Goal: Task Accomplishment & Management: Use online tool/utility

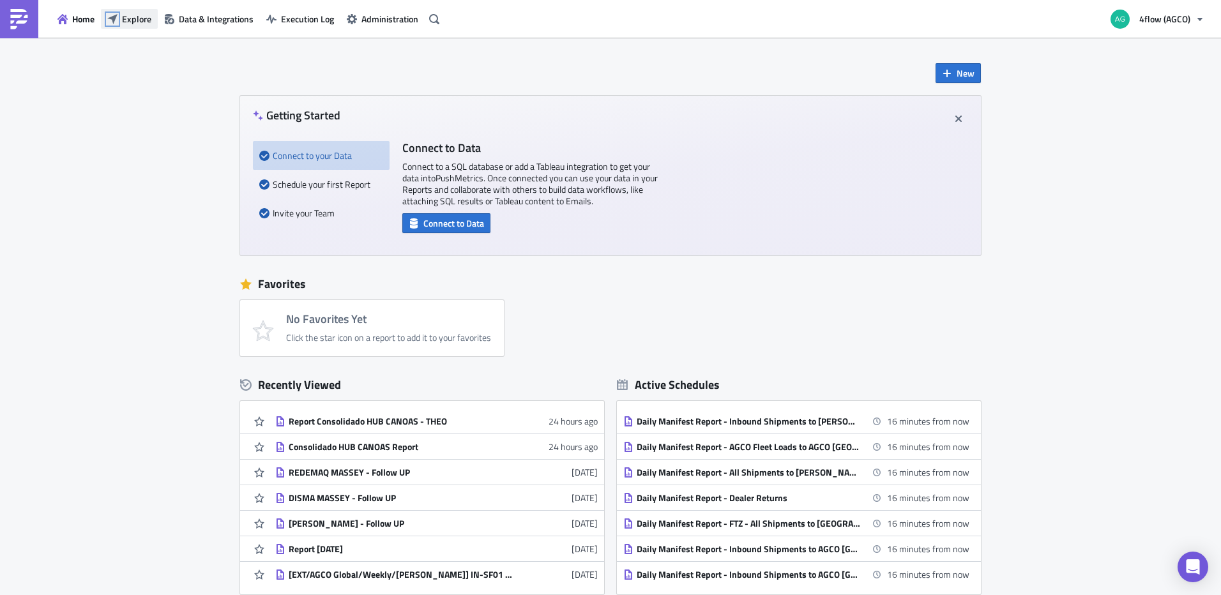
click at [114, 22] on icon "button" at bounding box center [112, 18] width 10 height 10
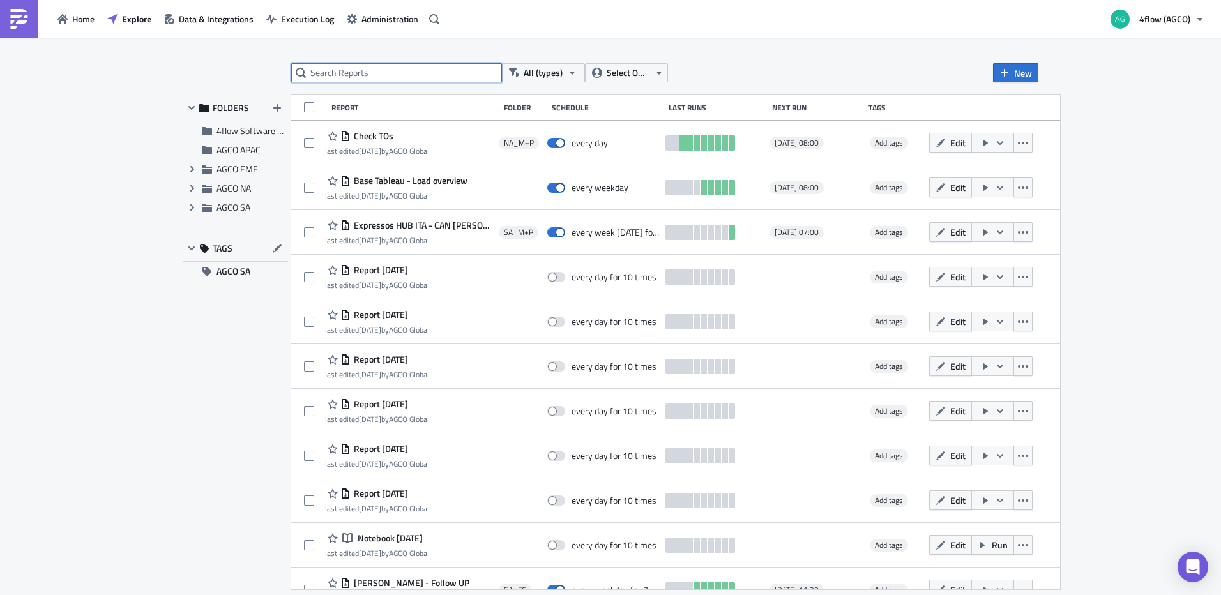
click at [383, 77] on input "text" at bounding box center [396, 72] width 211 height 19
type input "follow up"
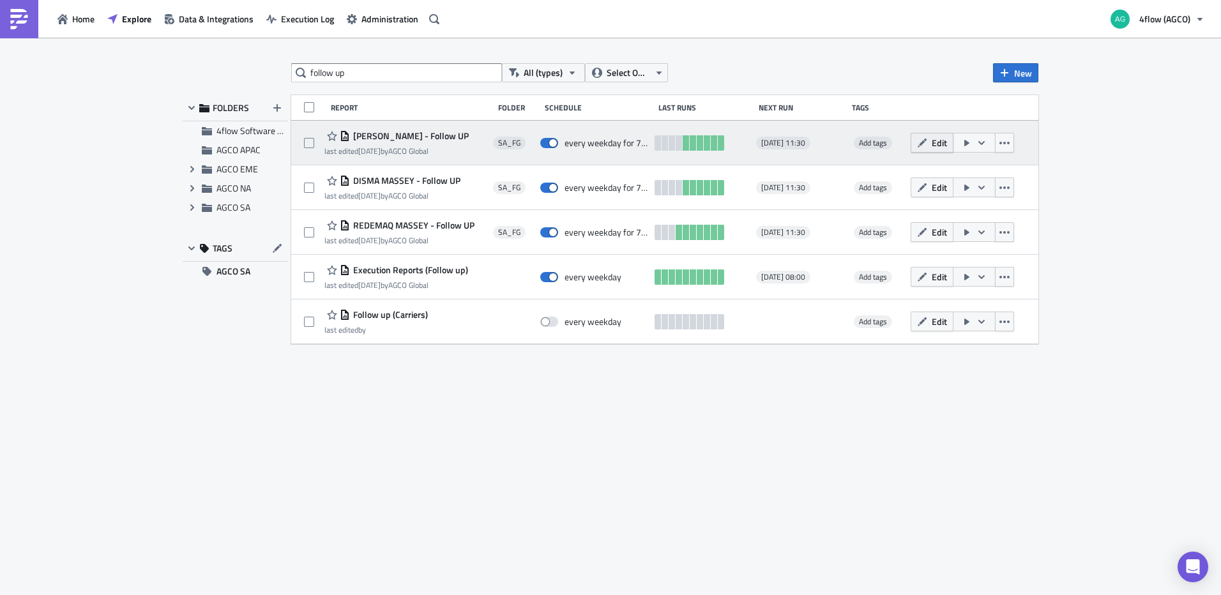
click at [936, 140] on span "Edit" at bounding box center [939, 142] width 15 height 13
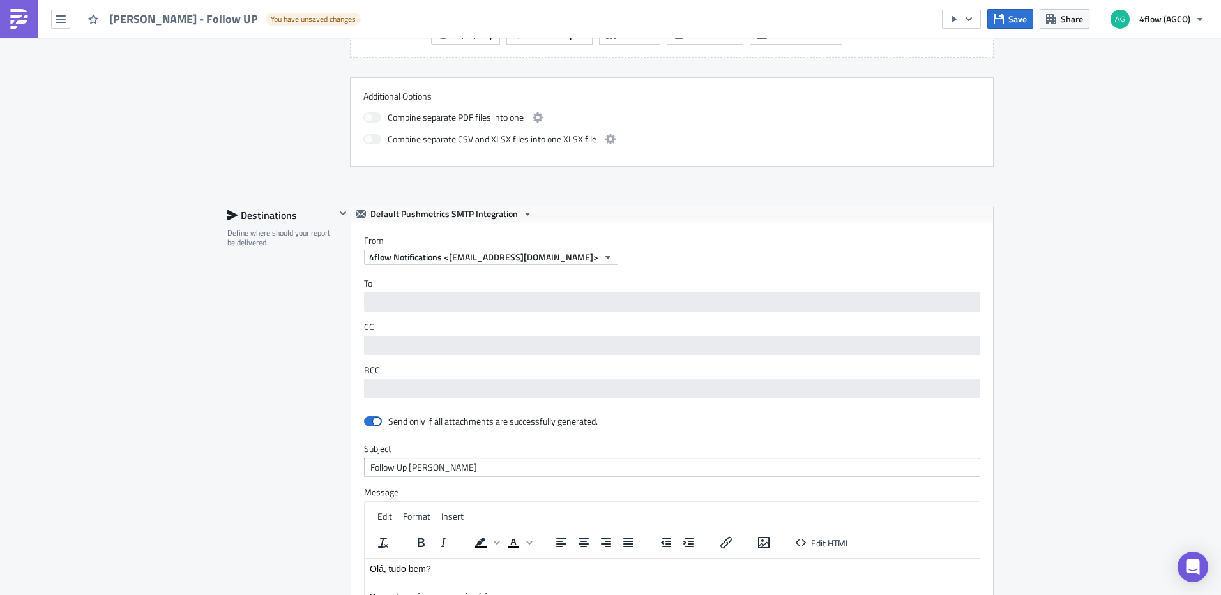
scroll to position [830, 0]
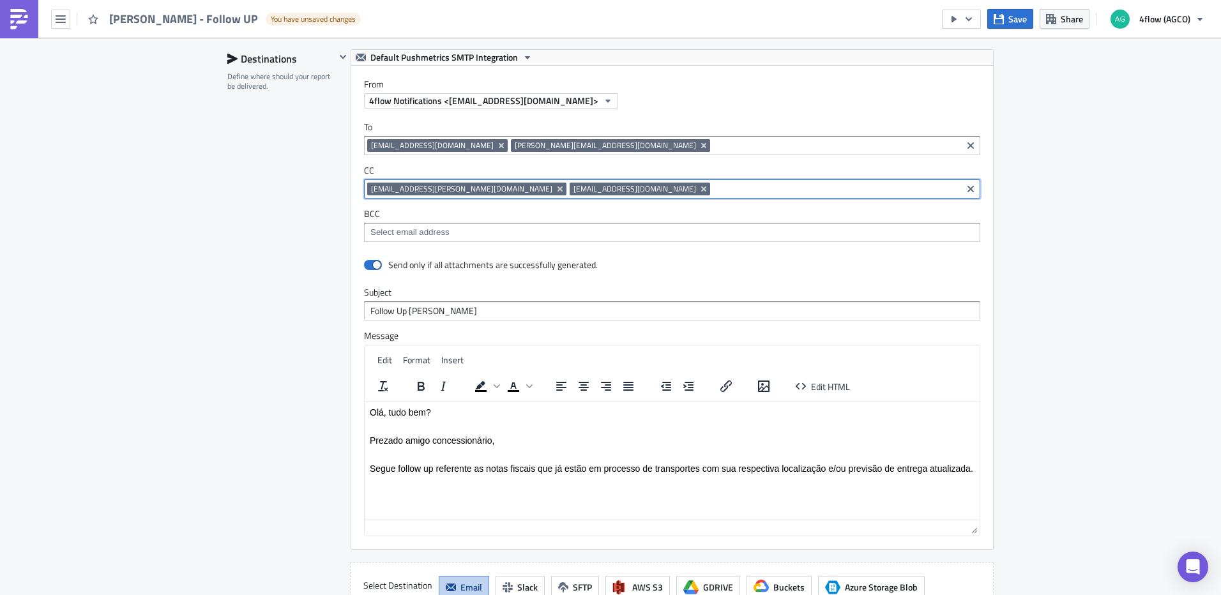
click at [713, 183] on input at bounding box center [835, 189] width 245 height 13
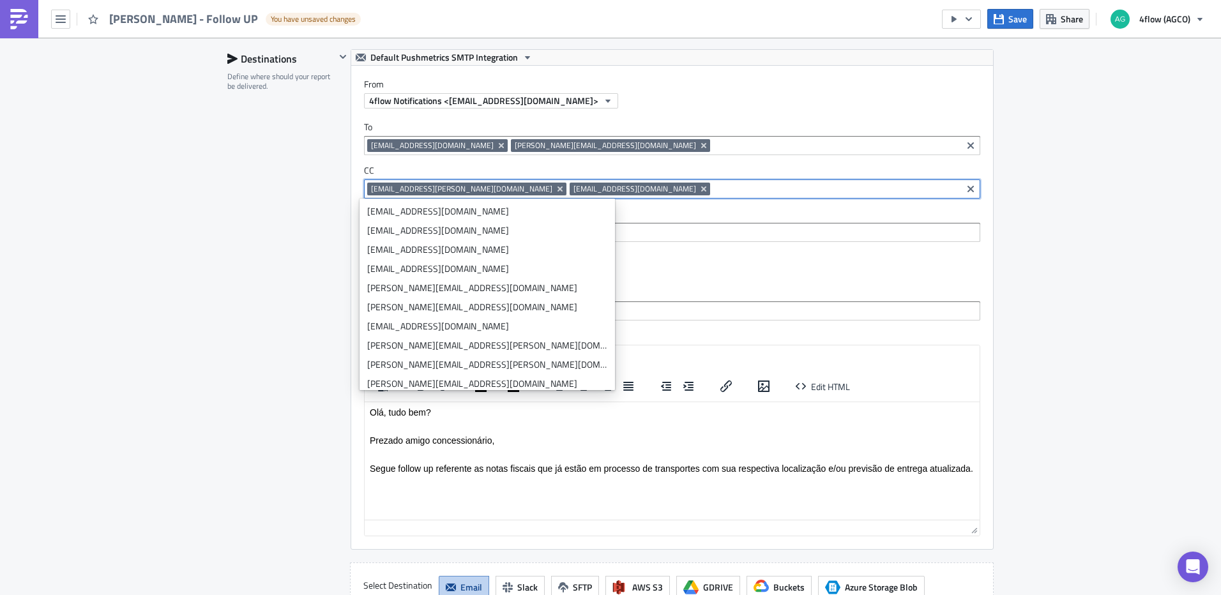
paste input "[EMAIL_ADDRESS][DOMAIN_NAME]"
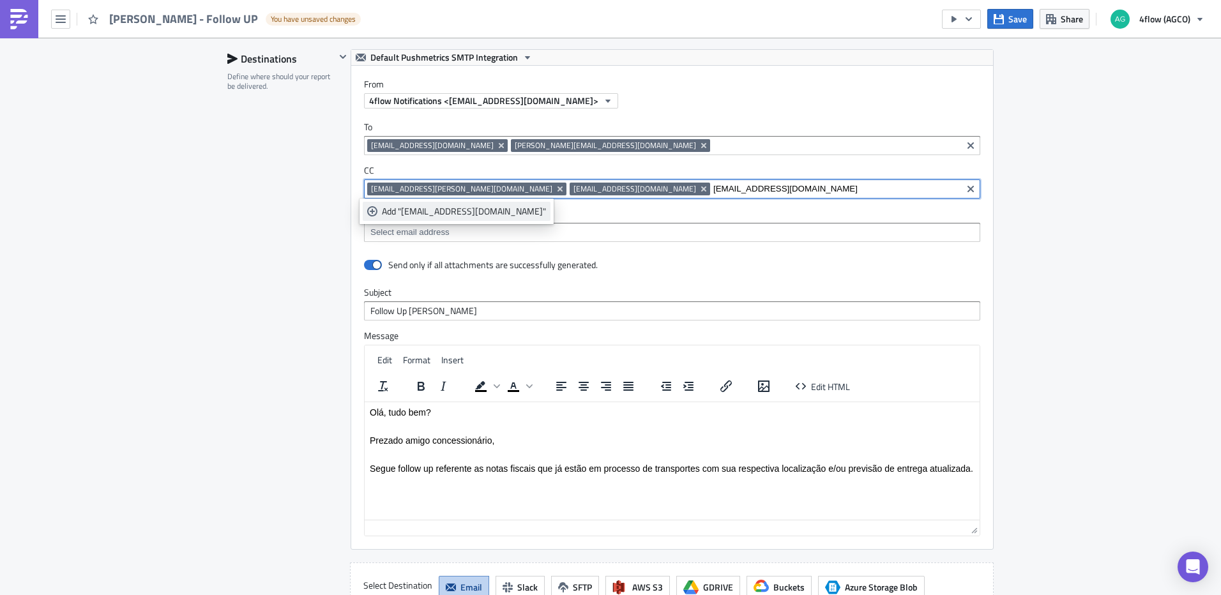
type input "[EMAIL_ADDRESS][DOMAIN_NAME]"
click at [455, 213] on div "Add "[EMAIL_ADDRESS][DOMAIN_NAME]"" at bounding box center [464, 211] width 164 height 13
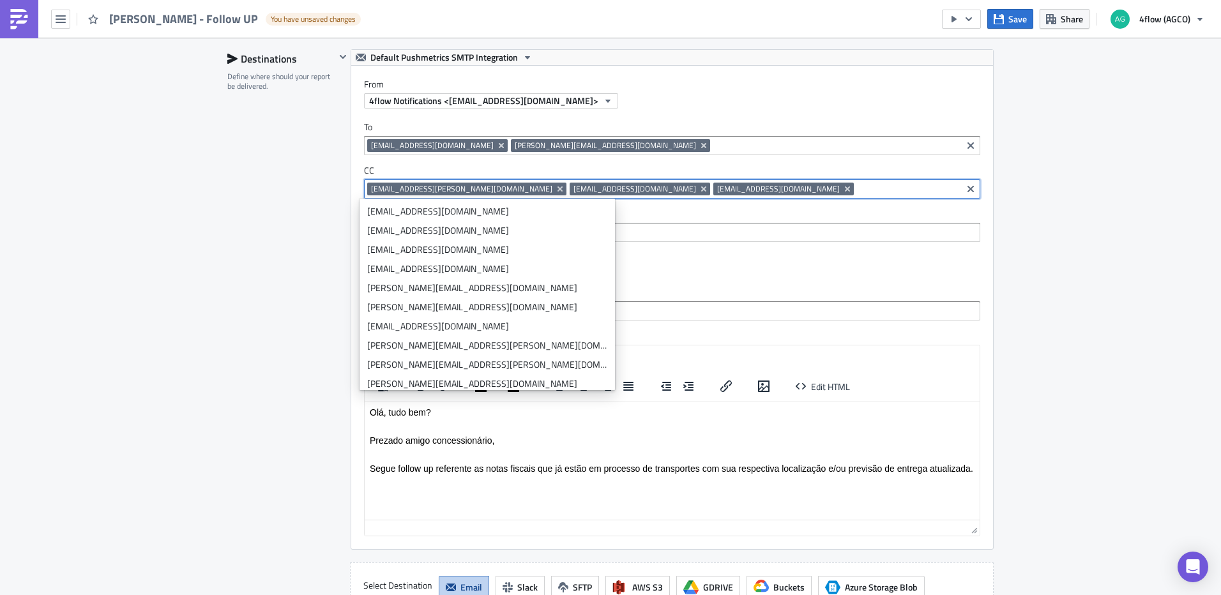
paste input "[PERSON_NAME][EMAIL_ADDRESS][DOMAIN_NAME]"
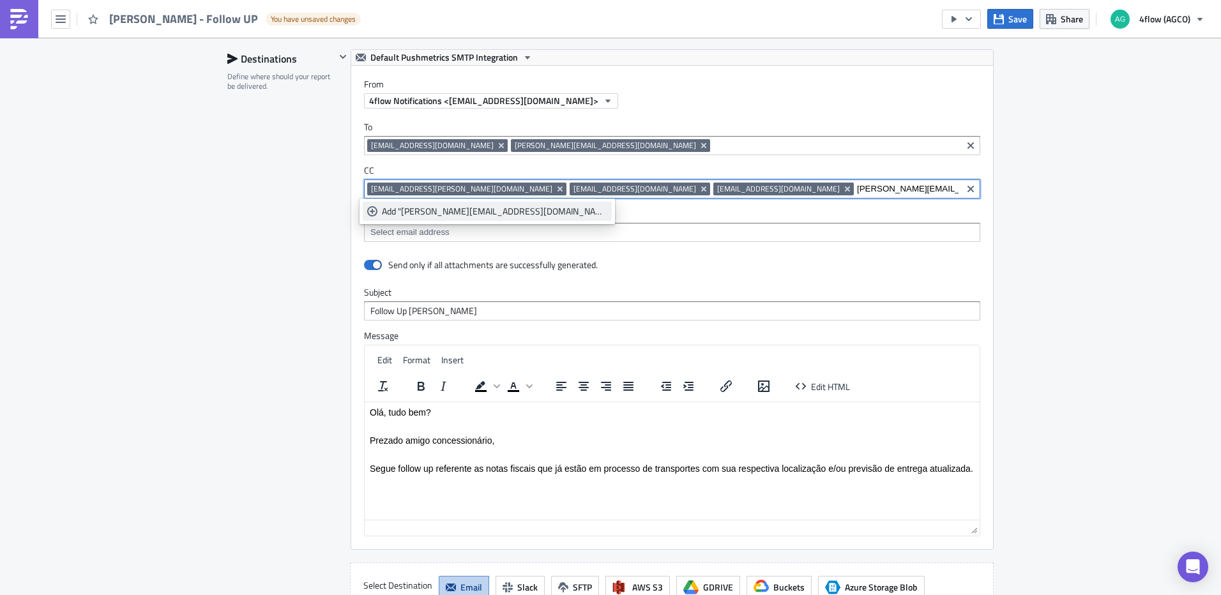
type input "[PERSON_NAME][EMAIL_ADDRESS][DOMAIN_NAME]"
click at [434, 214] on div "Add "[PERSON_NAME][EMAIL_ADDRESS][DOMAIN_NAME]"" at bounding box center [494, 211] width 225 height 13
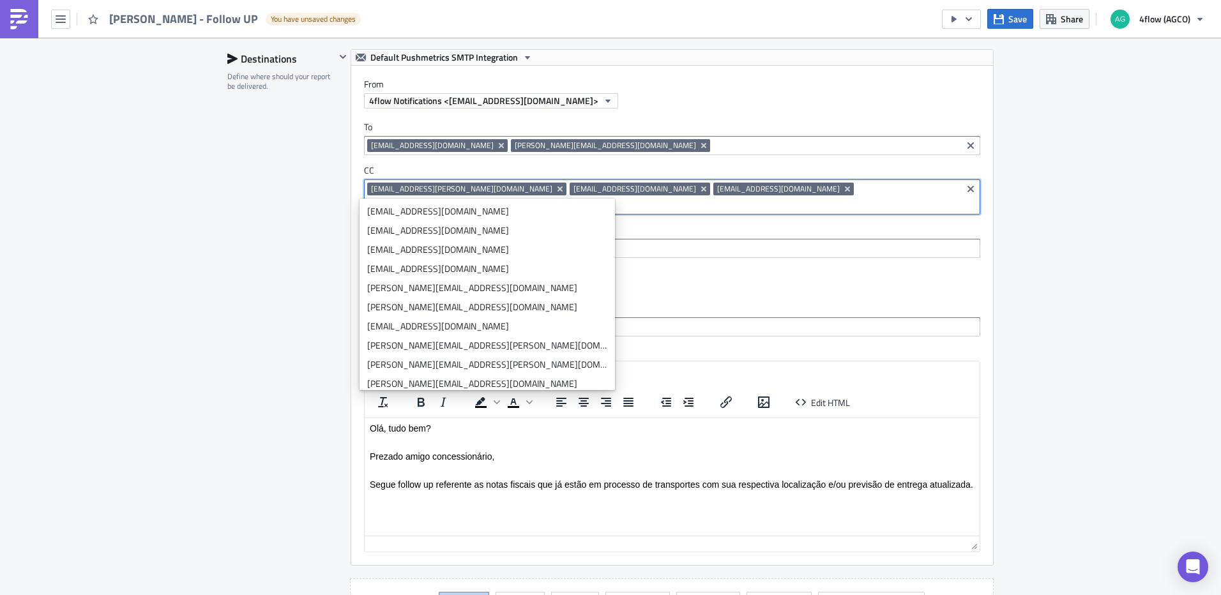
click at [1042, 296] on div "SA_FG Execution Log Edit " [PERSON_NAME] - Follow UP " Draft Settings Configure…" at bounding box center [610, 36] width 1221 height 1656
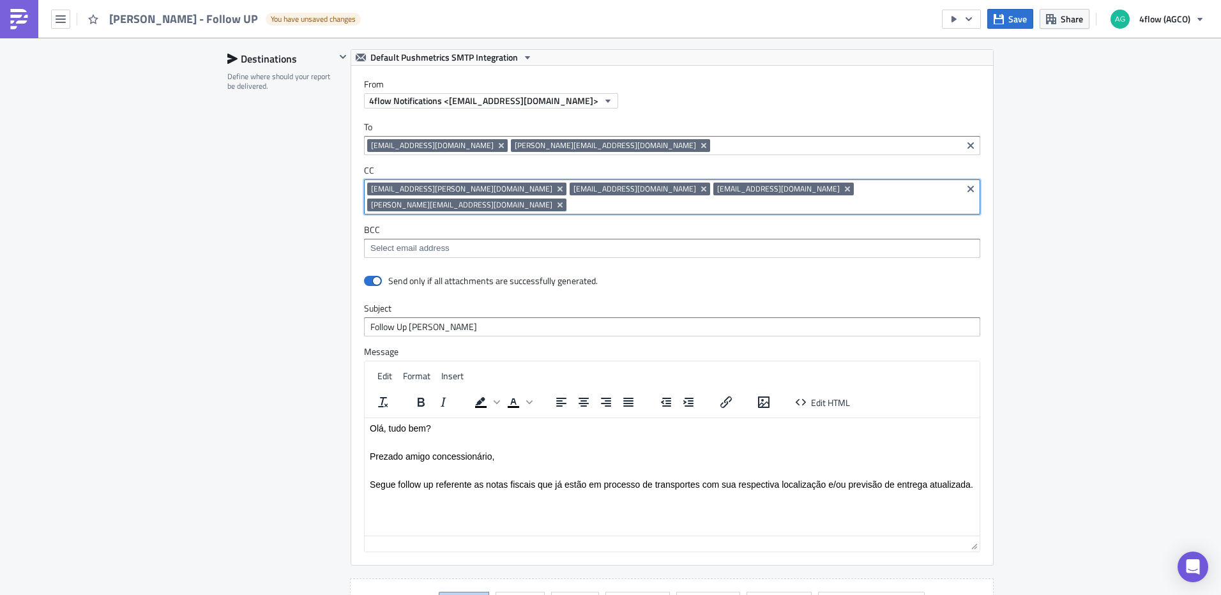
drag, startPoint x: 795, startPoint y: 184, endPoint x: 630, endPoint y: 186, distance: 165.4
click at [630, 186] on div "[EMAIL_ADDRESS][PERSON_NAME][DOMAIN_NAME] [DOMAIN_NAME][EMAIL_ADDRESS][DOMAIN_N…" at bounding box center [662, 199] width 591 height 32
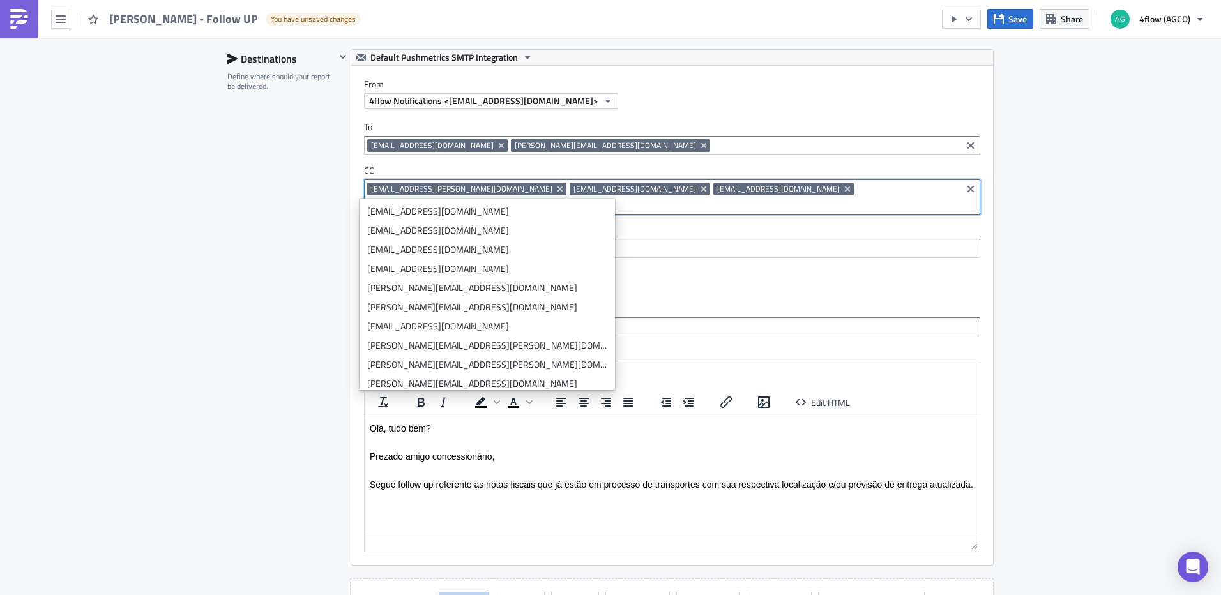
click at [1077, 275] on div "SA_FG Execution Log Edit " [PERSON_NAME] - Follow UP " Draft Settings Configure…" at bounding box center [610, 36] width 1221 height 1656
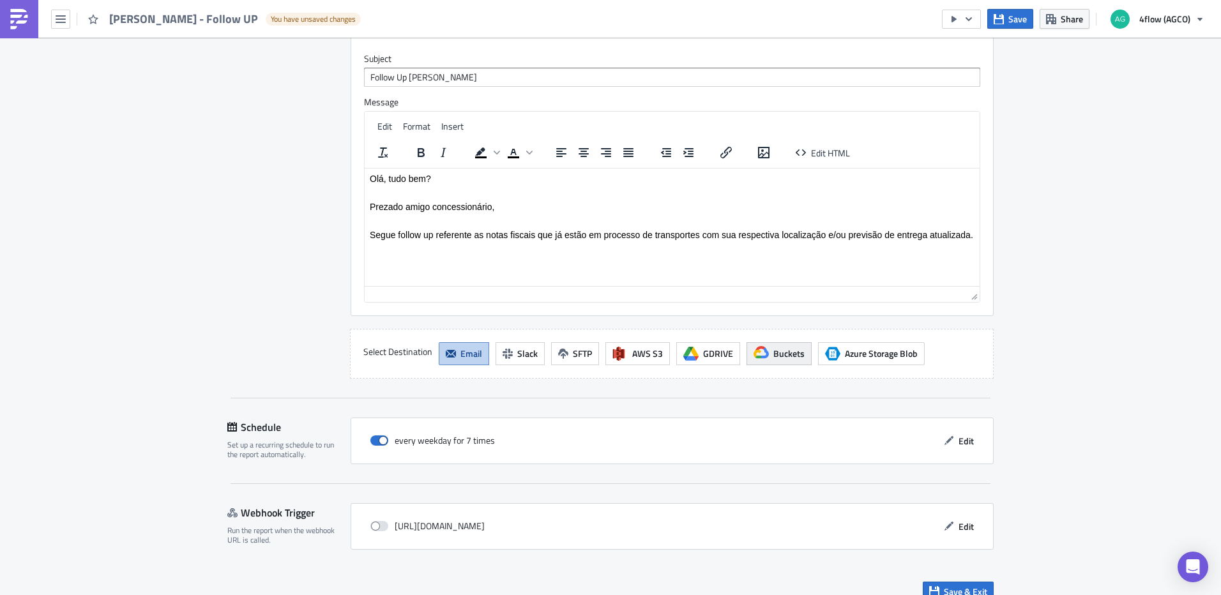
scroll to position [1081, 0]
click at [953, 430] on button "Edit" at bounding box center [958, 440] width 43 height 20
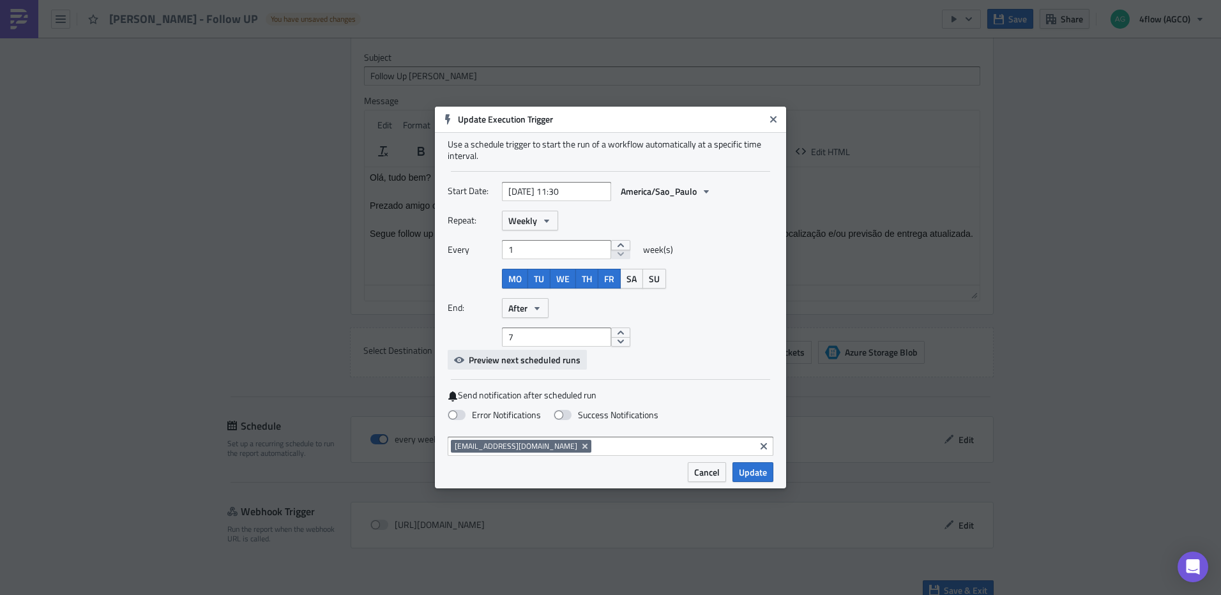
click at [540, 358] on span "Preview next scheduled runs" at bounding box center [525, 359] width 112 height 13
click at [741, 315] on div "End: After" at bounding box center [611, 308] width 326 height 20
click at [614, 331] on button "increment" at bounding box center [620, 333] width 19 height 10
type input "9"
click at [614, 331] on button "increment" at bounding box center [620, 333] width 19 height 10
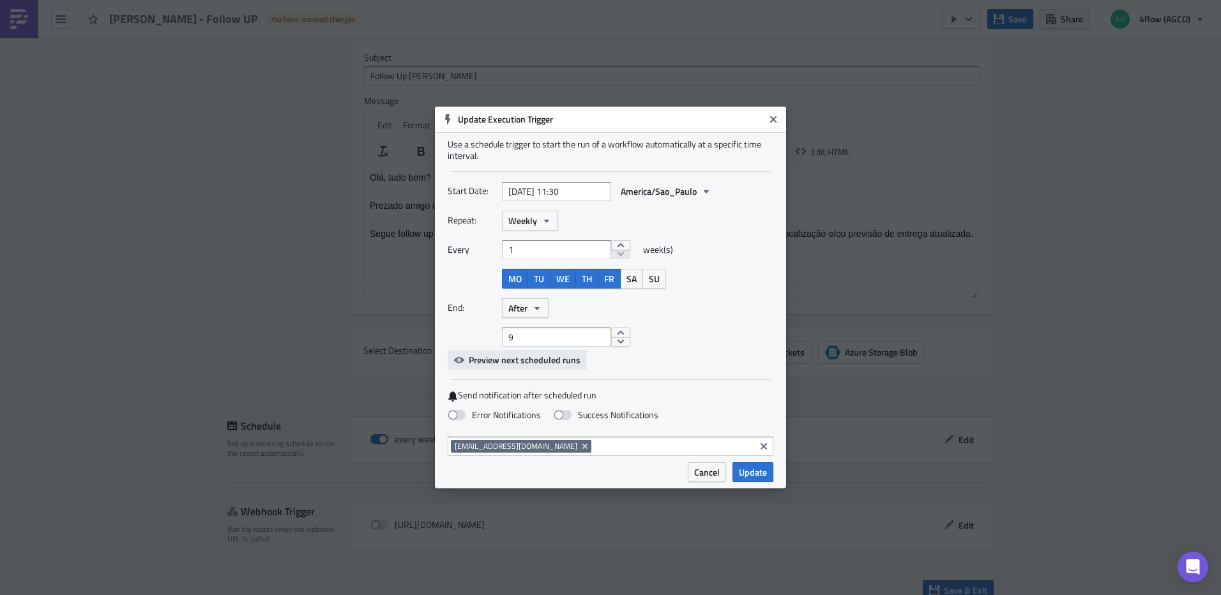
click at [549, 364] on span "Preview next scheduled runs" at bounding box center [525, 359] width 112 height 13
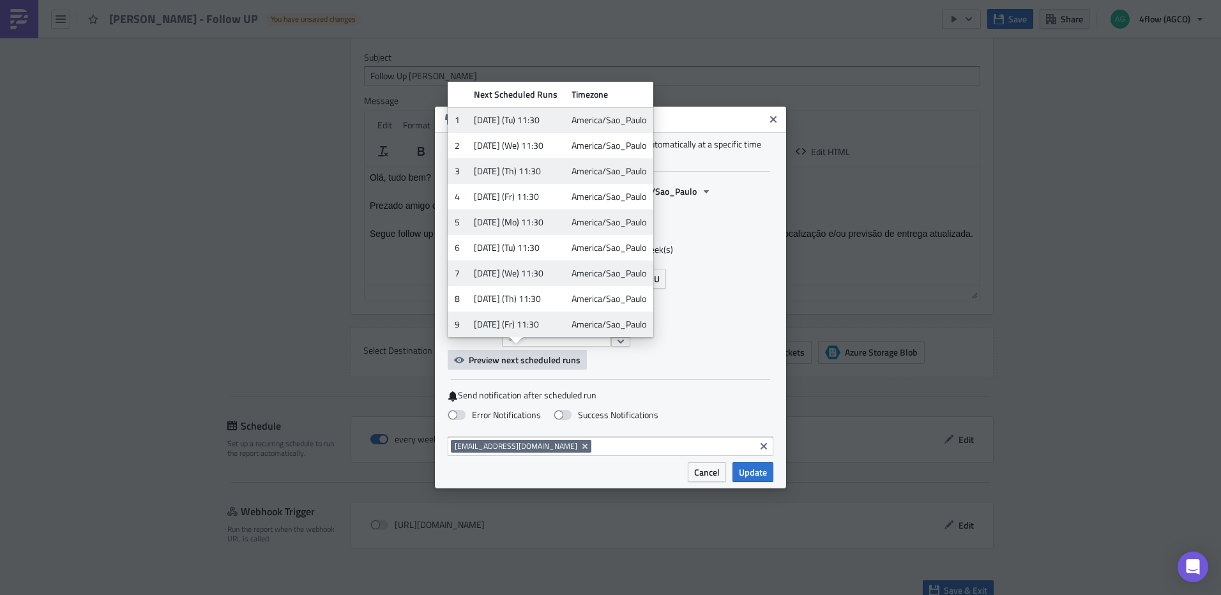
click at [547, 363] on span "Preview next scheduled runs" at bounding box center [525, 359] width 112 height 13
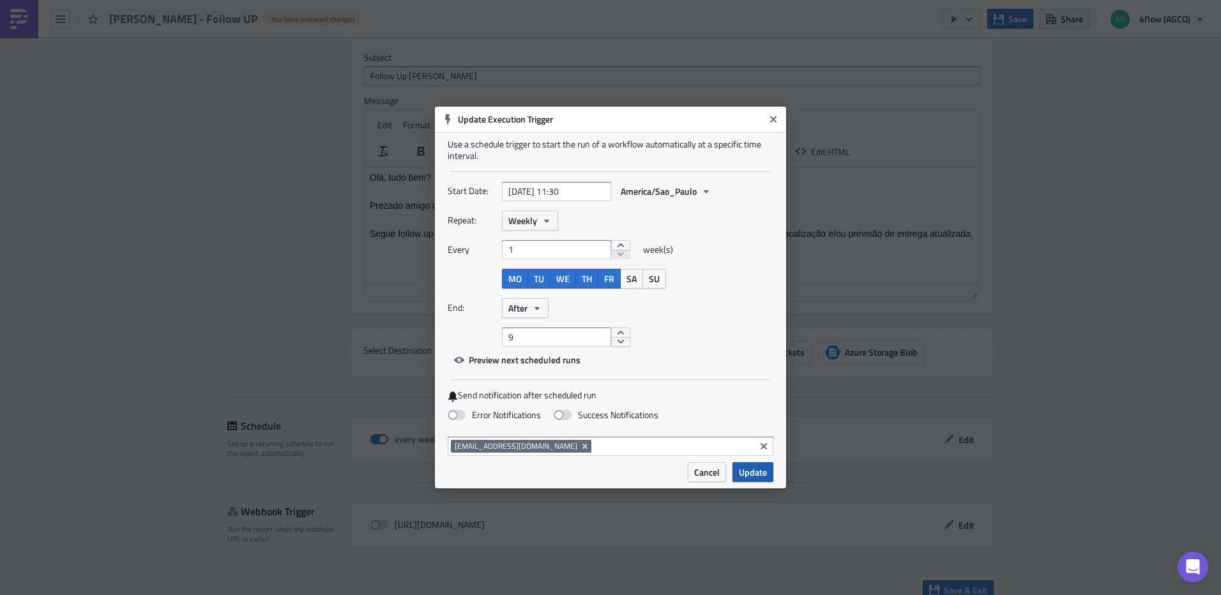
click at [750, 474] on span "Update" at bounding box center [753, 472] width 28 height 13
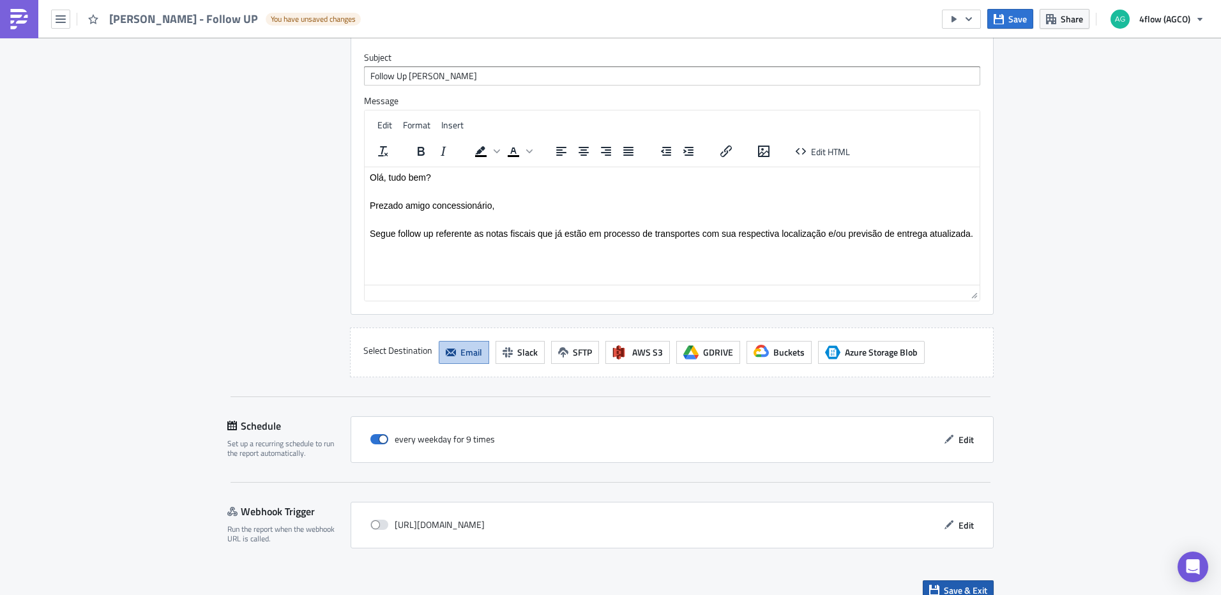
click at [959, 584] on span "Save & Exit" at bounding box center [965, 590] width 43 height 13
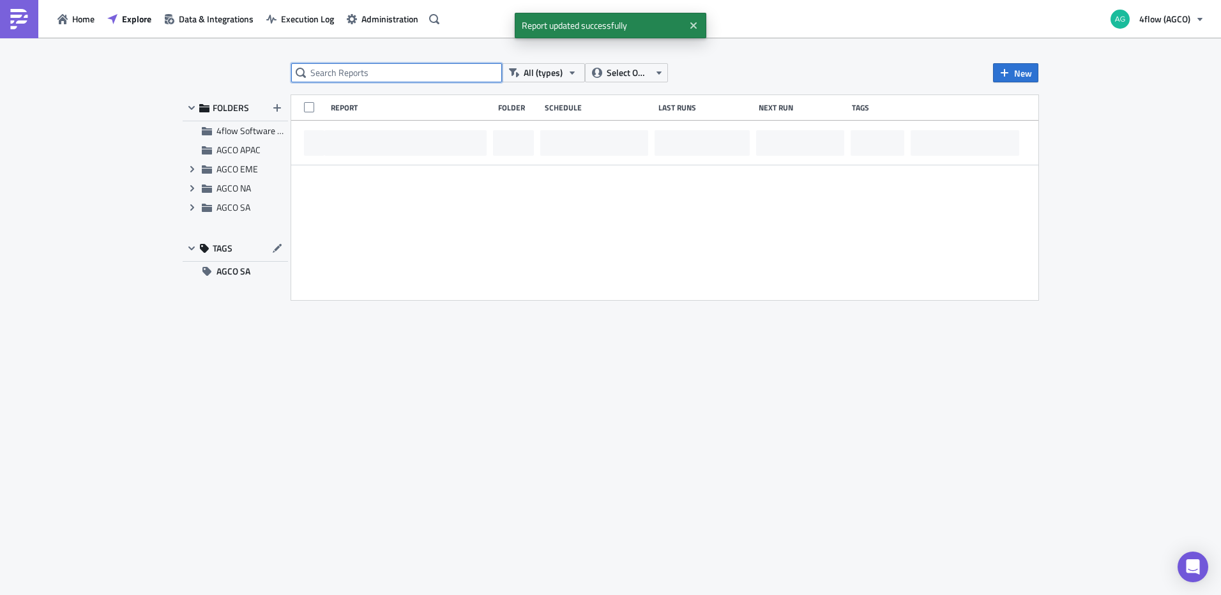
click at [379, 70] on input "text" at bounding box center [396, 72] width 211 height 19
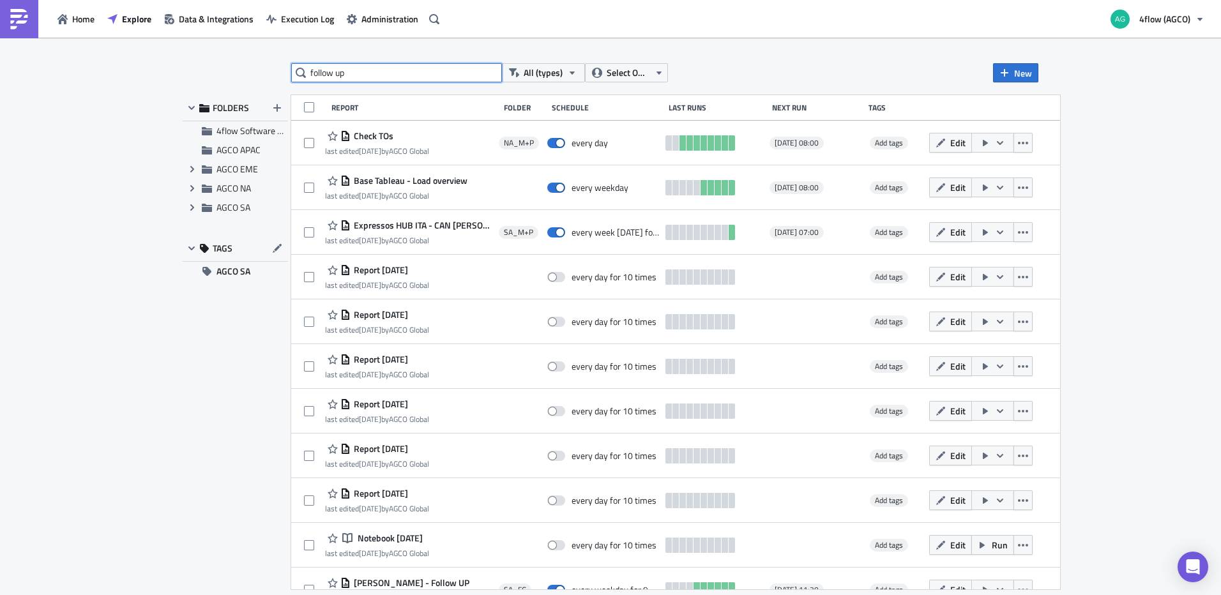
type input "follow up"
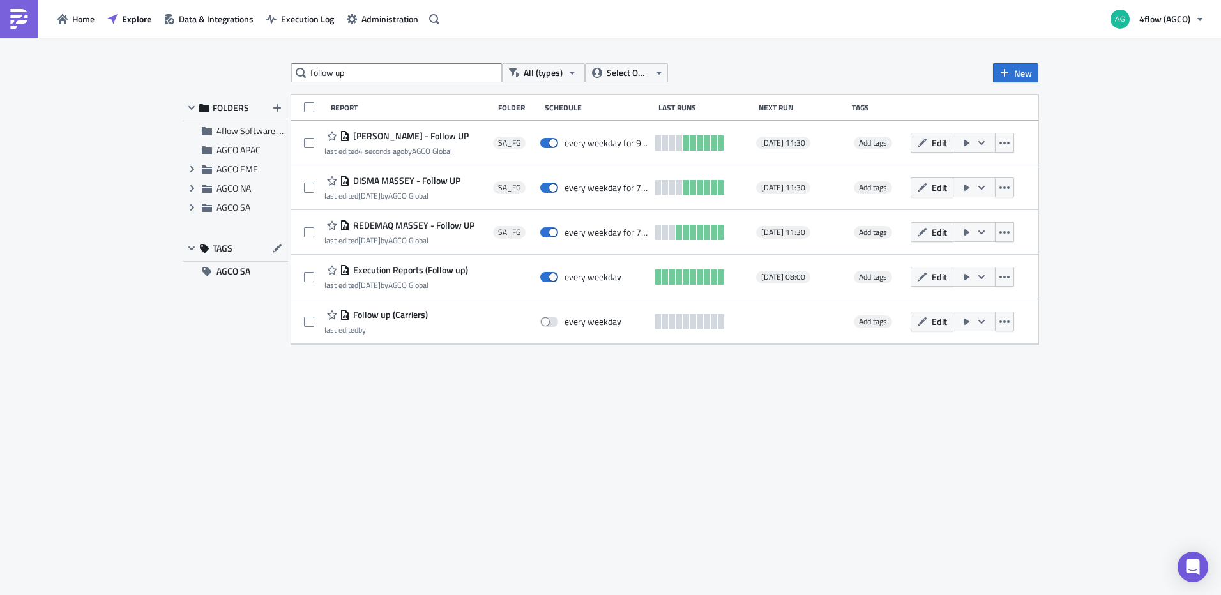
click at [938, 186] on span "Edit" at bounding box center [939, 187] width 15 height 13
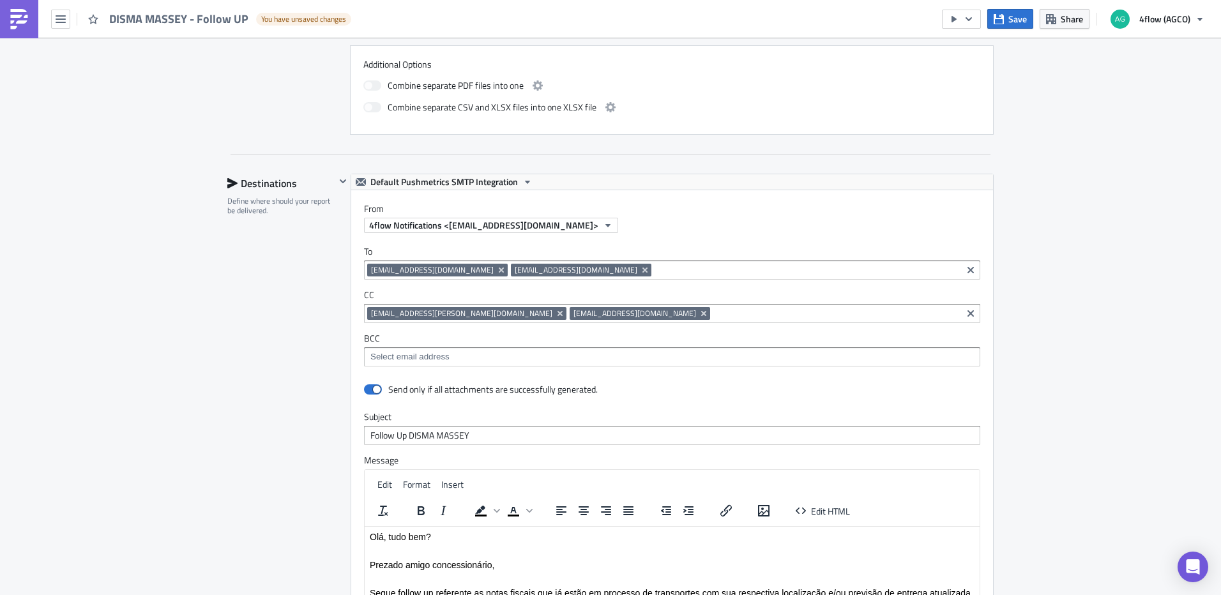
scroll to position [702, 0]
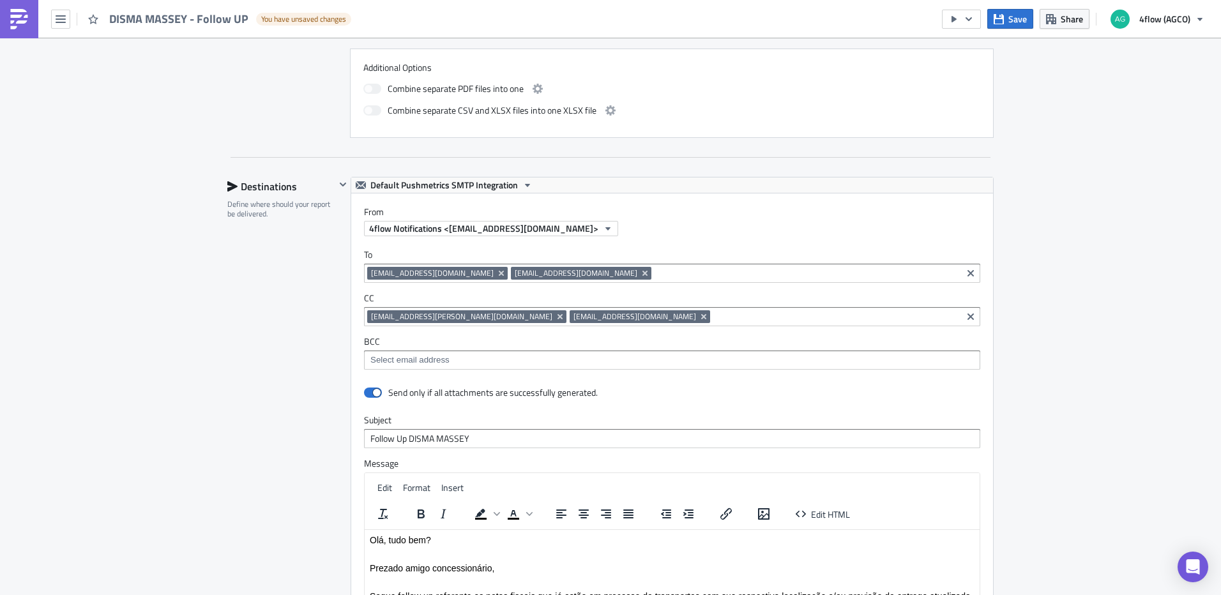
click at [713, 310] on input at bounding box center [835, 316] width 245 height 13
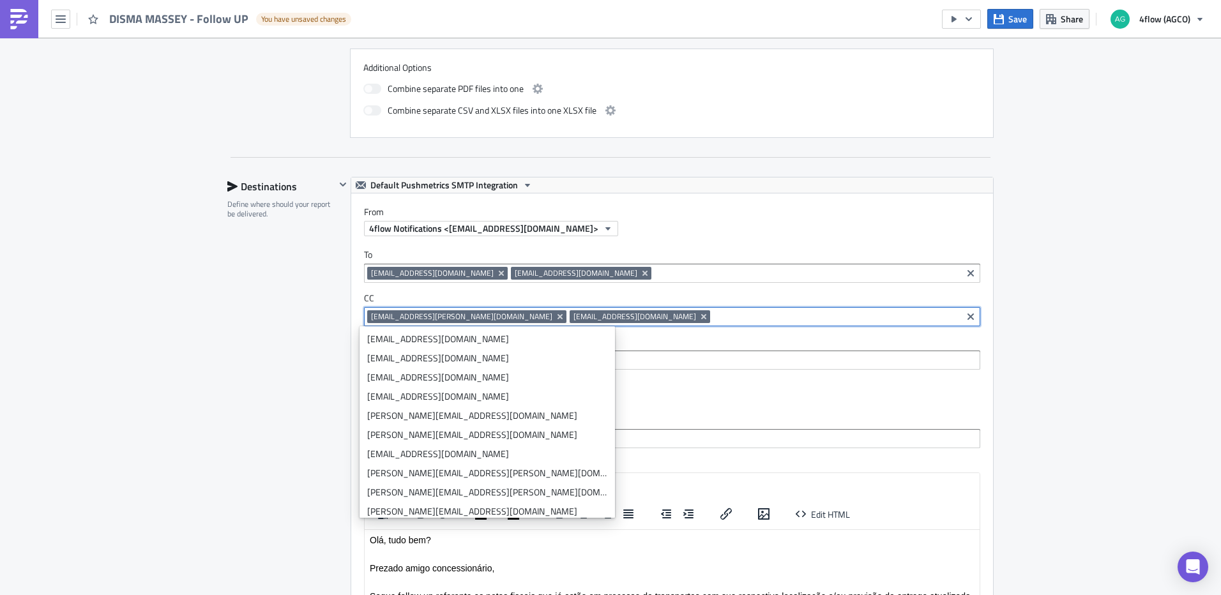
paste input "[PERSON_NAME][EMAIL_ADDRESS][DOMAIN_NAME]"
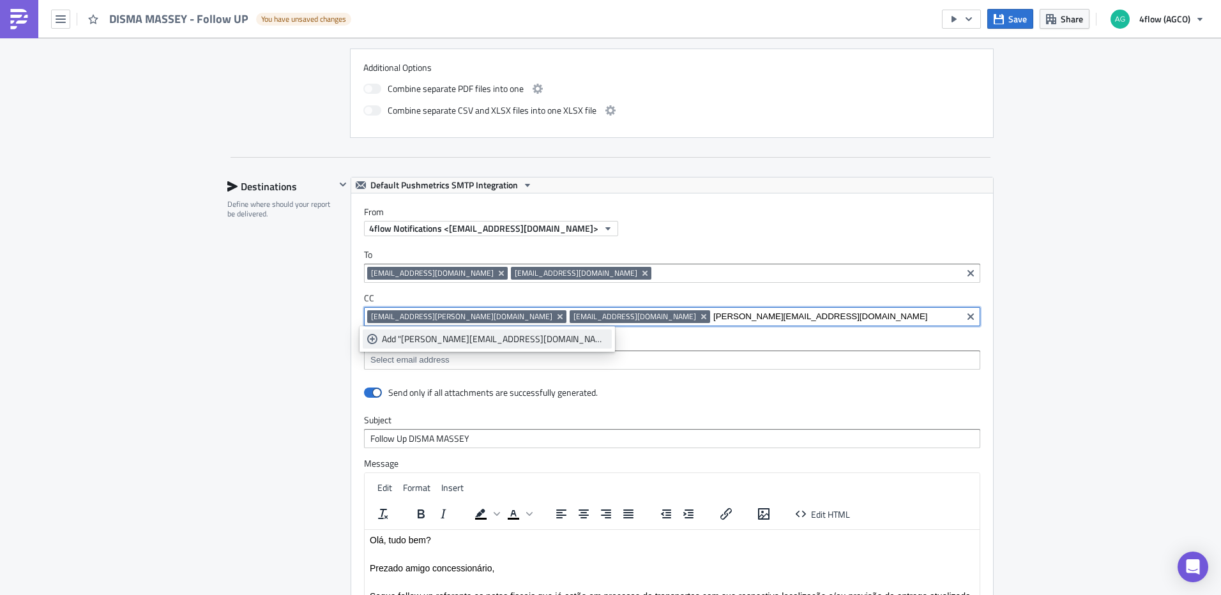
type input "[PERSON_NAME][EMAIL_ADDRESS][DOMAIN_NAME]"
click at [448, 337] on div "Add "[PERSON_NAME][EMAIL_ADDRESS][DOMAIN_NAME]"" at bounding box center [494, 339] width 225 height 13
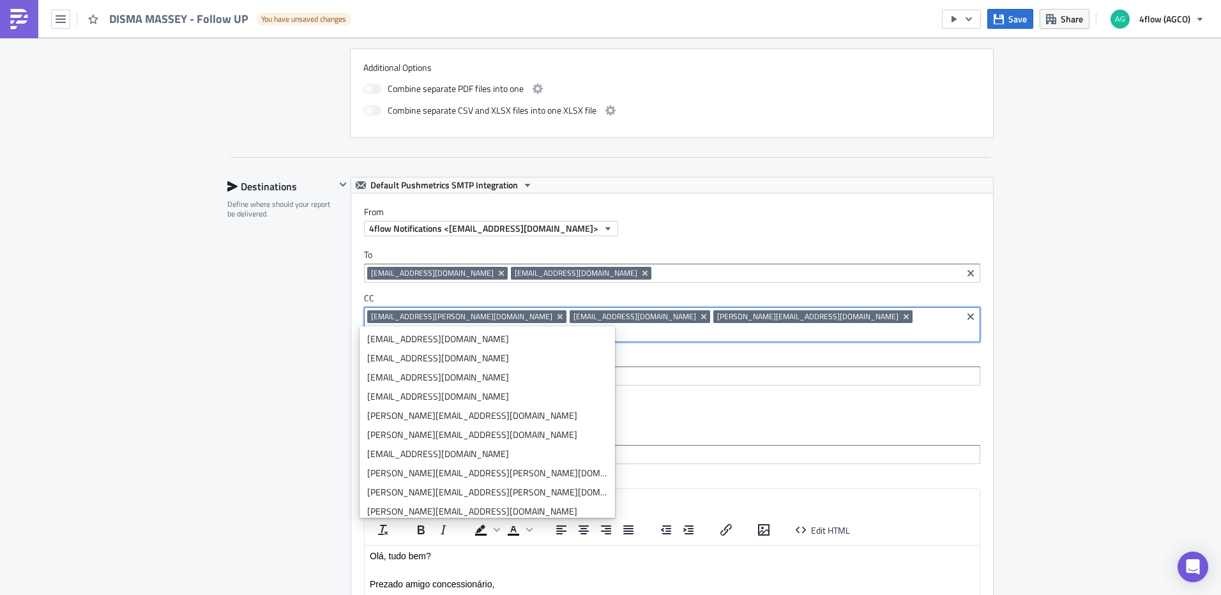
paste input "[EMAIL_ADDRESS][DOMAIN_NAME]"
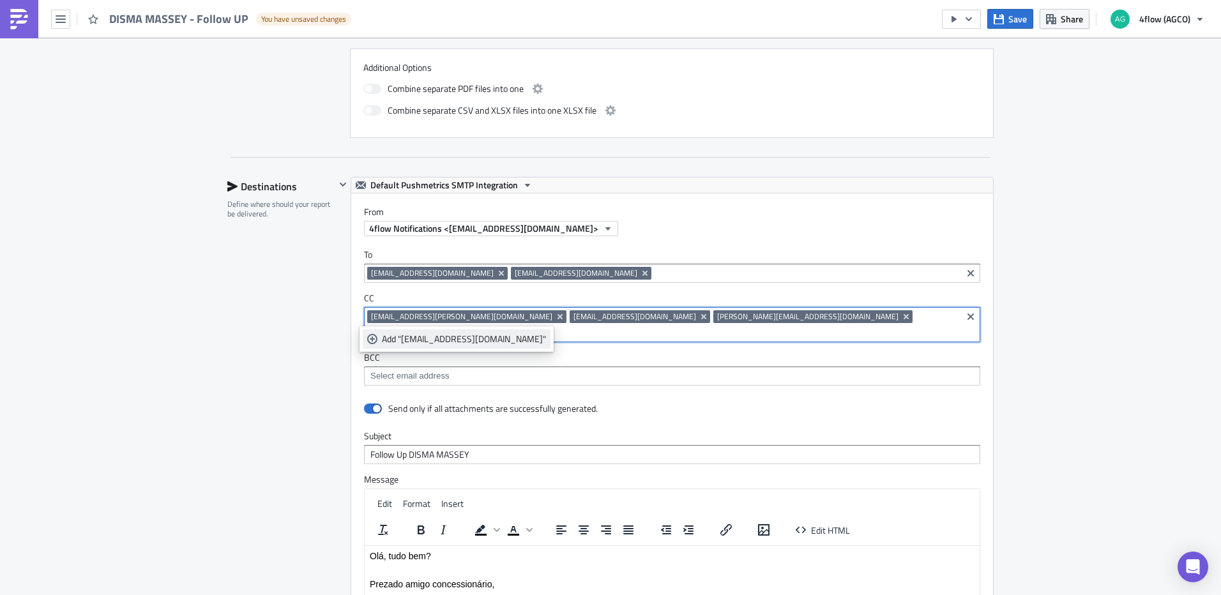
type input "[EMAIL_ADDRESS][DOMAIN_NAME]"
click at [439, 335] on div "Add "[EMAIL_ADDRESS][DOMAIN_NAME]"" at bounding box center [464, 339] width 164 height 13
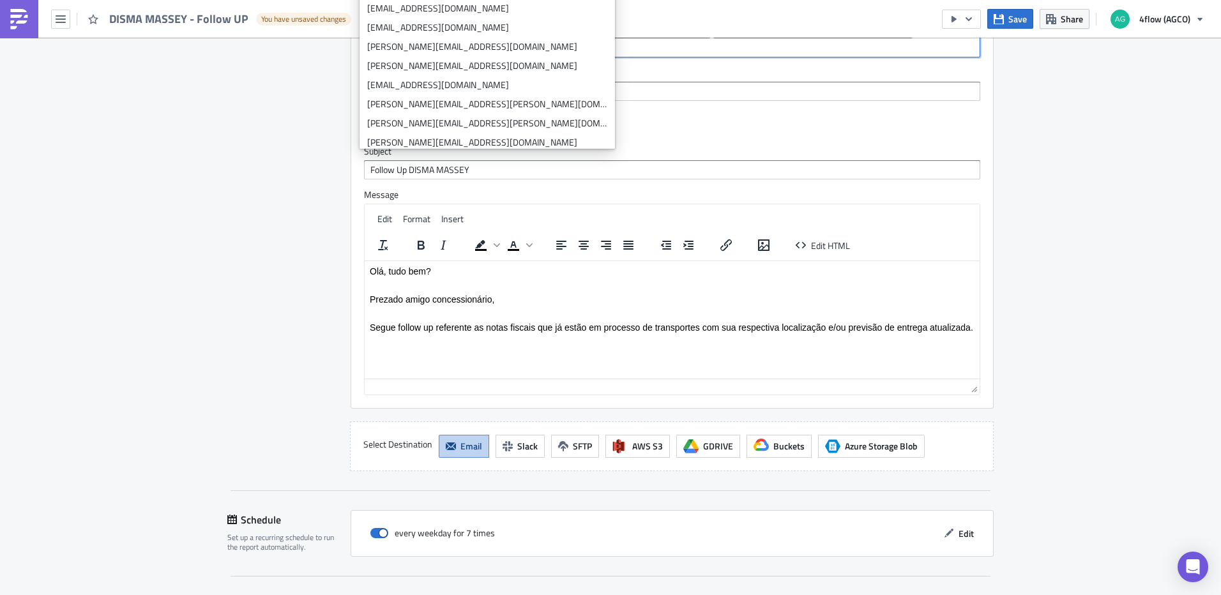
scroll to position [1081, 0]
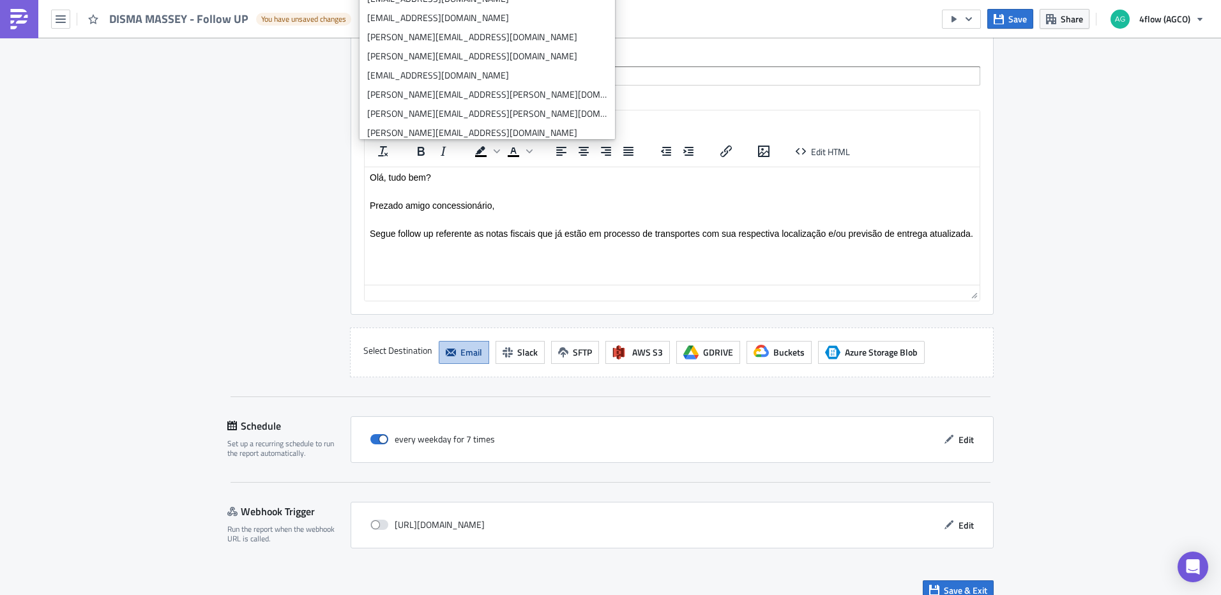
click at [955, 435] on div "every weekday for 7 times Edit" at bounding box center [672, 439] width 643 height 47
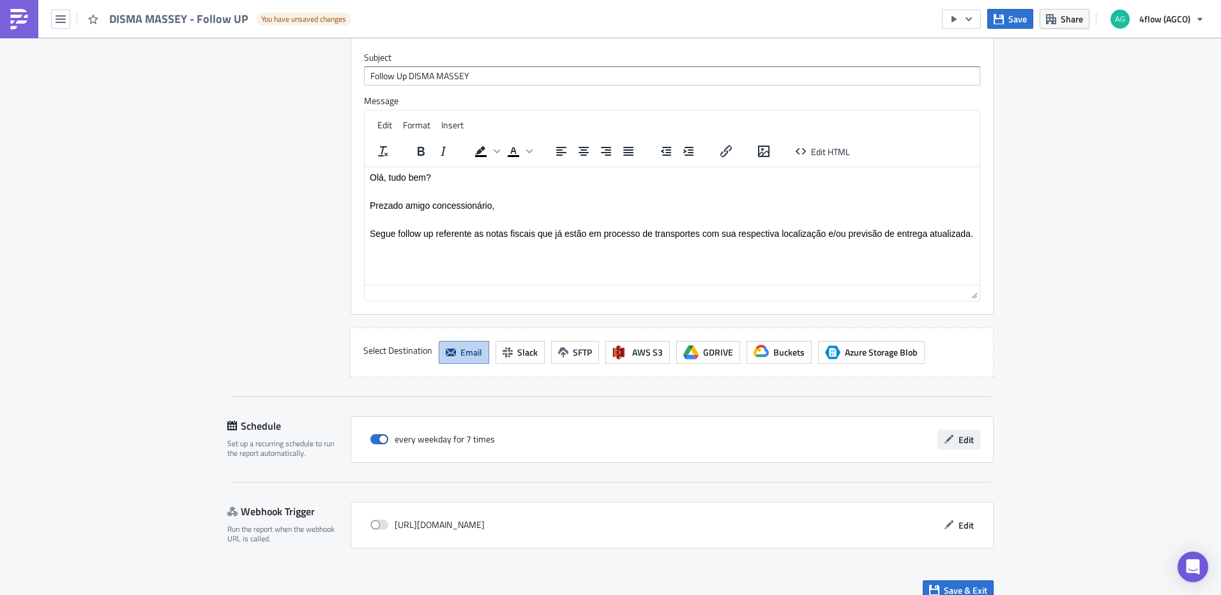
click at [959, 433] on span "Edit" at bounding box center [966, 439] width 15 height 13
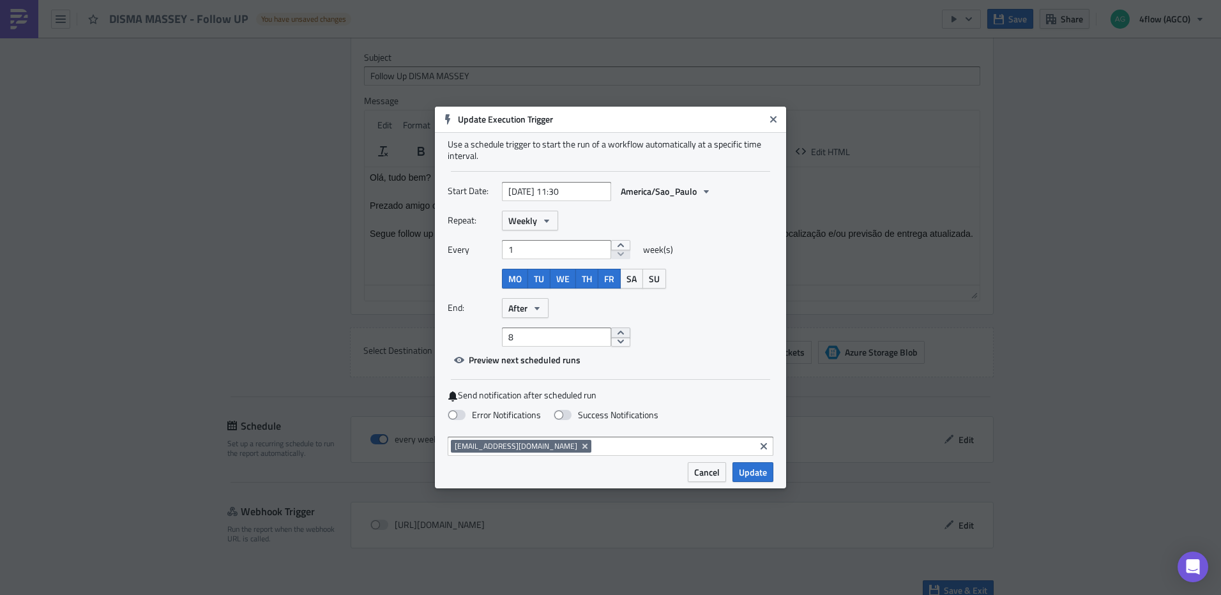
click at [616, 334] on button "increment" at bounding box center [620, 333] width 19 height 10
type input "9"
click at [616, 334] on button "increment" at bounding box center [620, 333] width 19 height 10
click at [743, 475] on span "Update" at bounding box center [753, 472] width 28 height 13
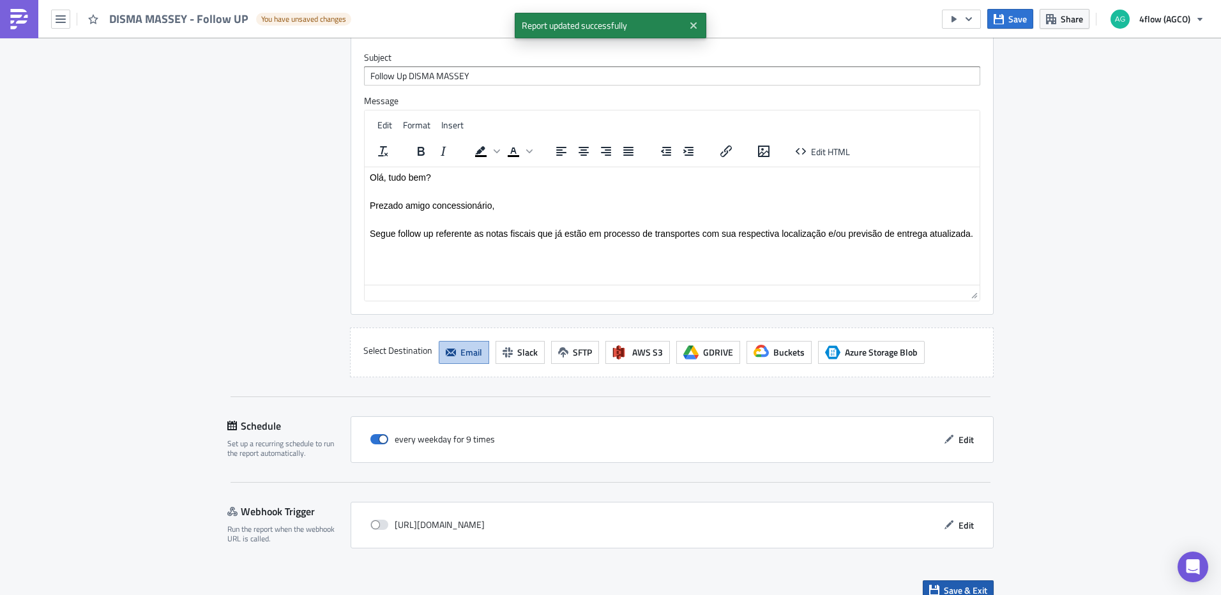
click at [955, 584] on span "Save & Exit" at bounding box center [965, 590] width 43 height 13
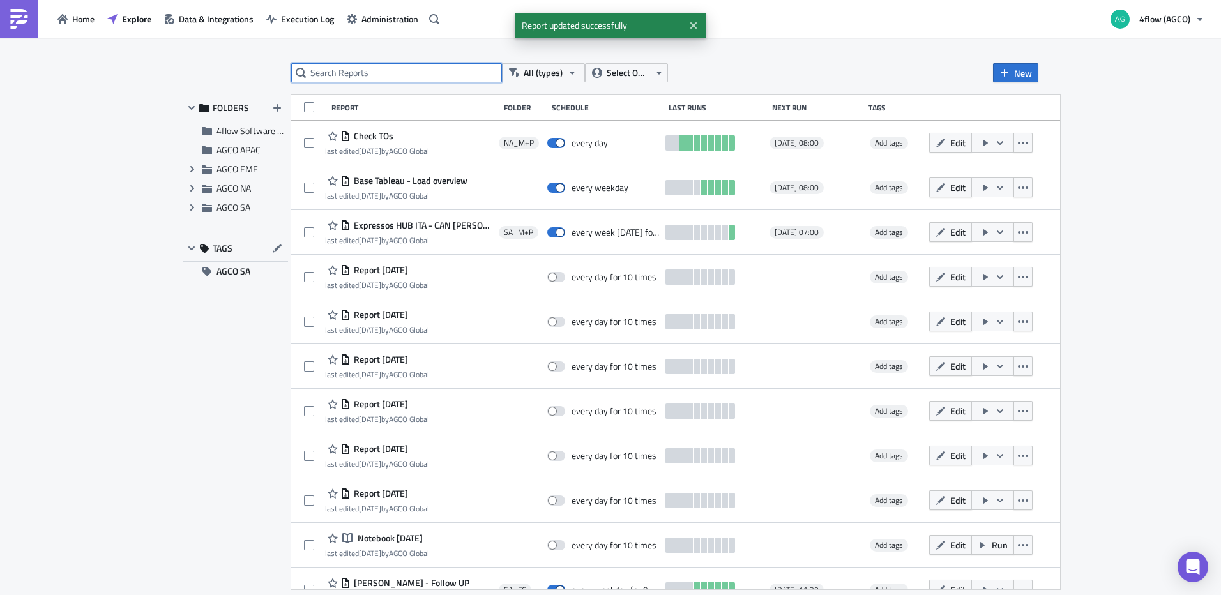
click at [375, 65] on input "text" at bounding box center [396, 72] width 211 height 19
type input "follow up"
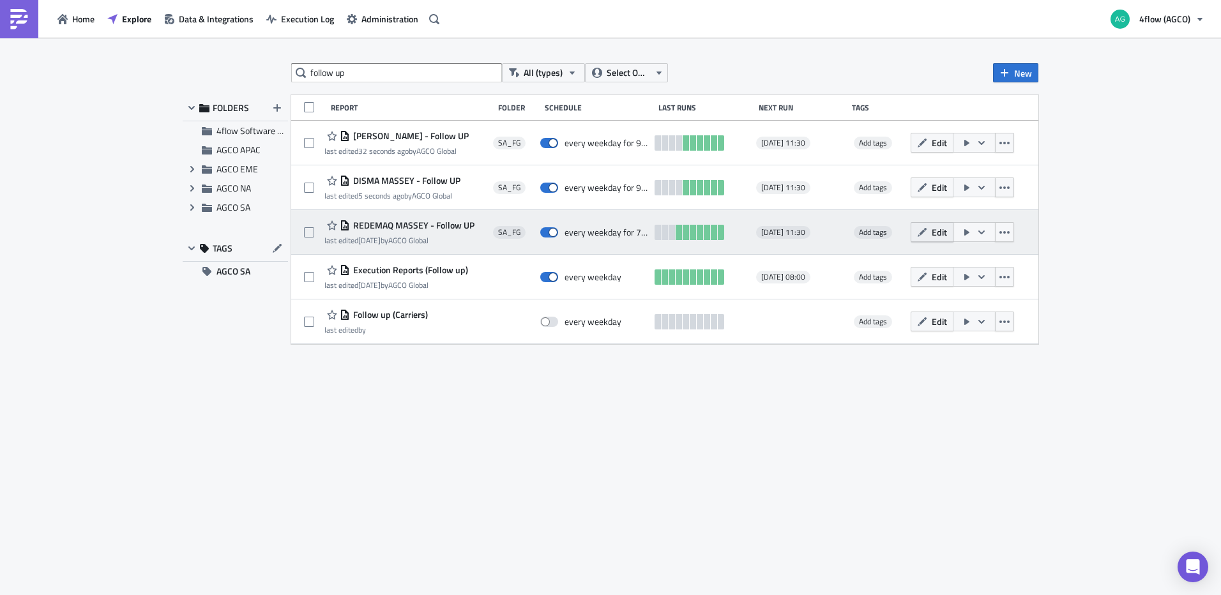
click at [941, 229] on span "Edit" at bounding box center [939, 231] width 15 height 13
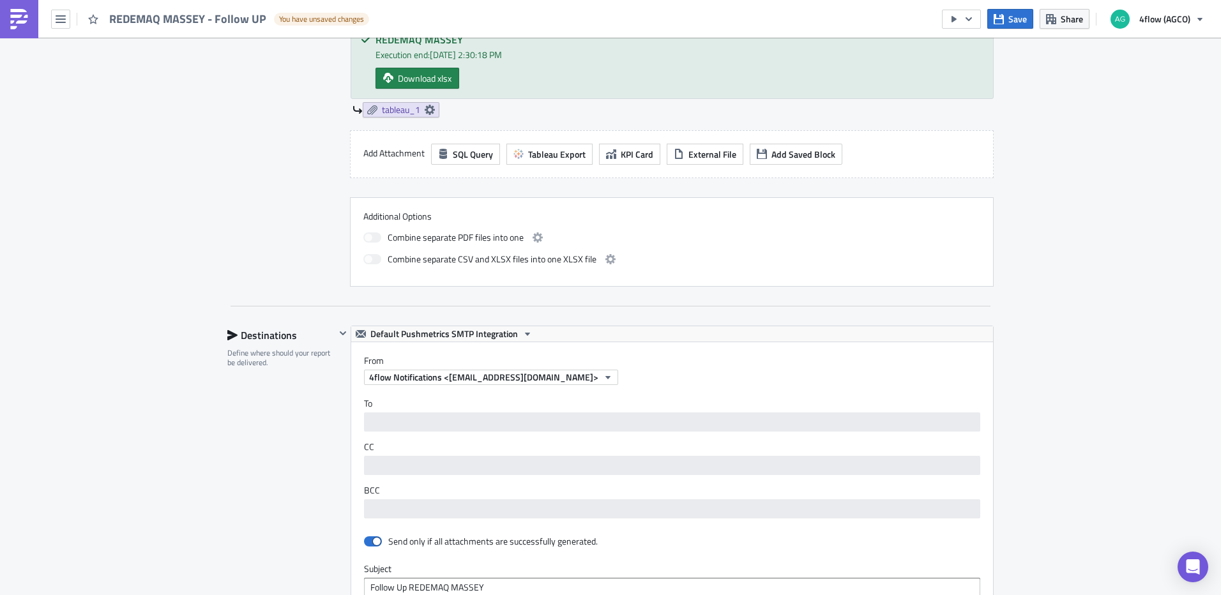
scroll to position [639, 0]
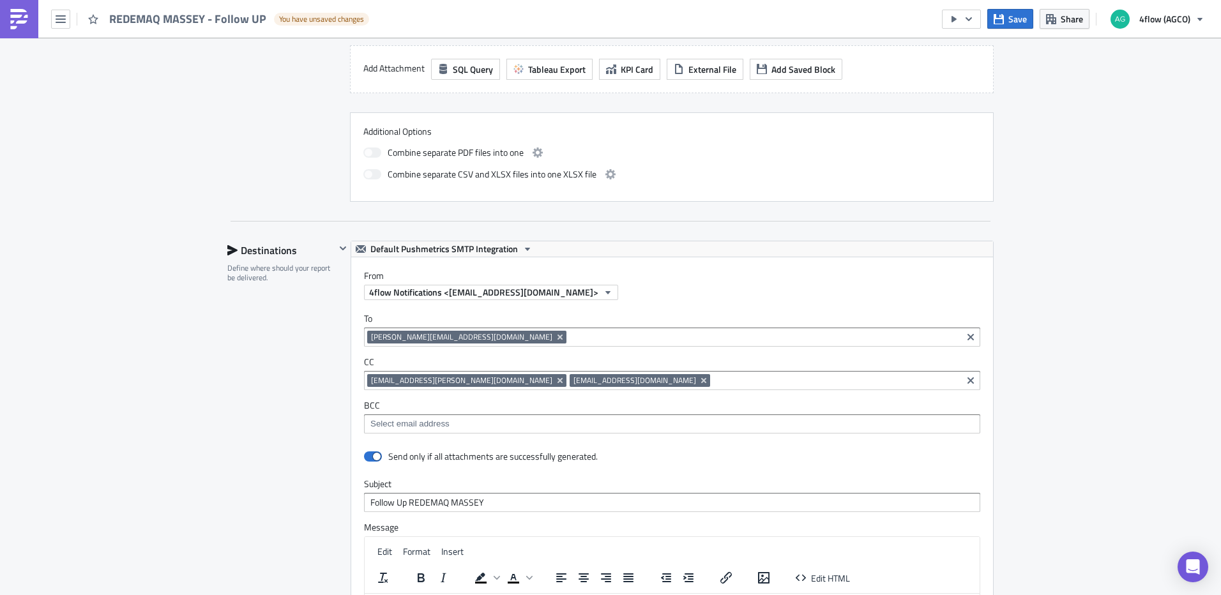
click at [713, 378] on input at bounding box center [835, 380] width 245 height 13
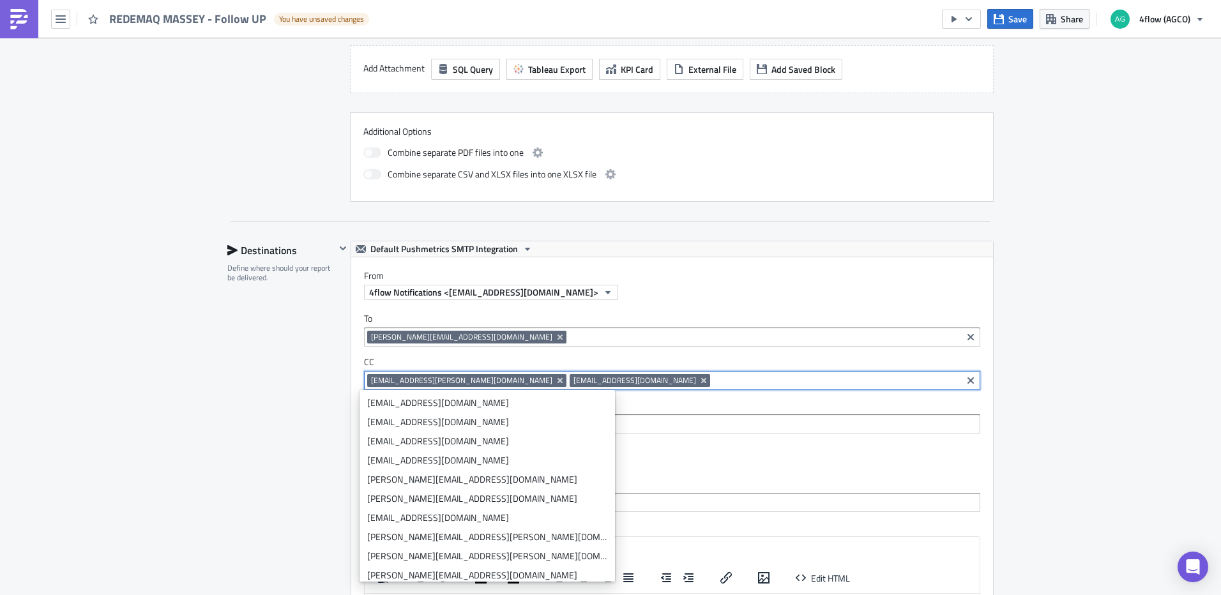
paste input "[PERSON_NAME][EMAIL_ADDRESS][DOMAIN_NAME]"
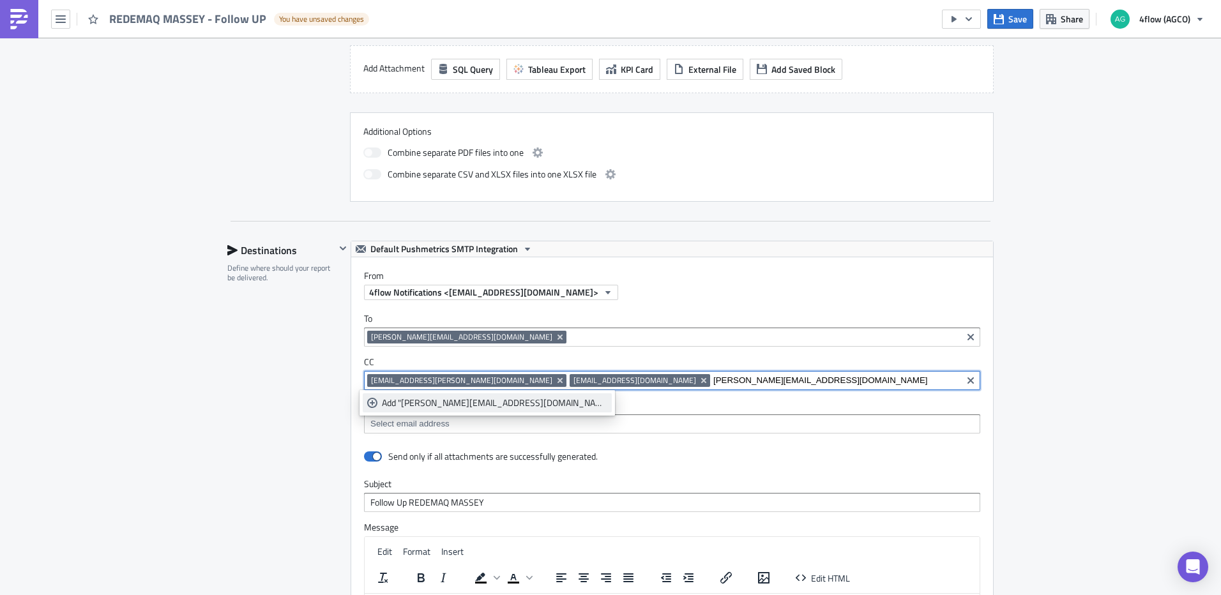
type input "[PERSON_NAME][EMAIL_ADDRESS][DOMAIN_NAME]"
click at [441, 401] on div "Add "[PERSON_NAME][EMAIL_ADDRESS][DOMAIN_NAME]"" at bounding box center [494, 403] width 225 height 13
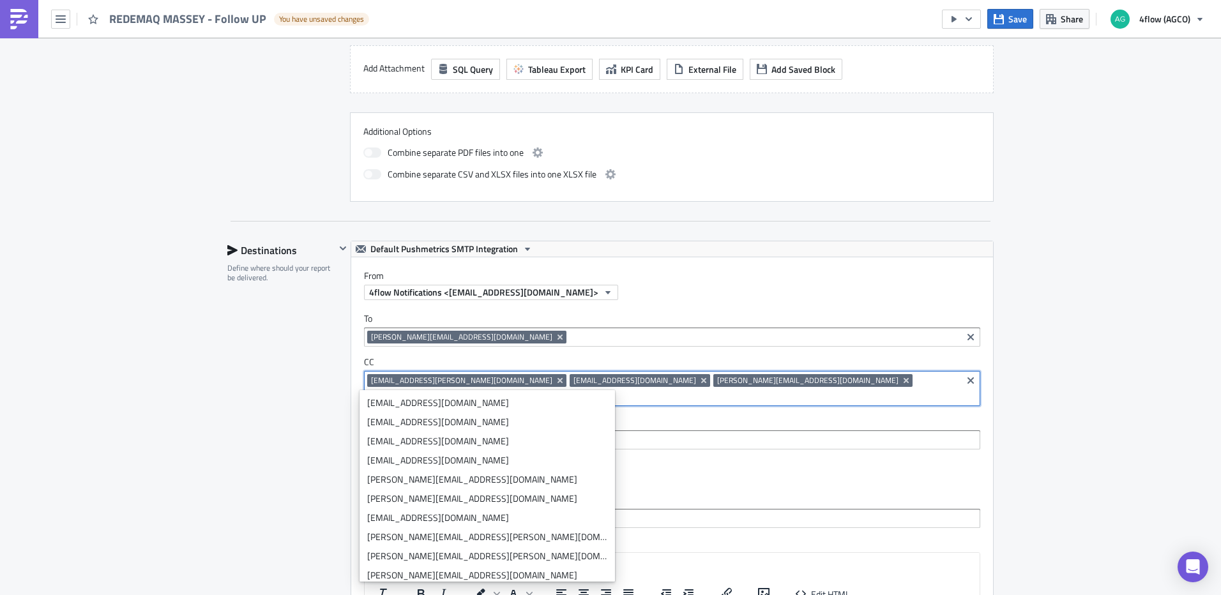
paste input "[EMAIL_ADDRESS][DOMAIN_NAME]"
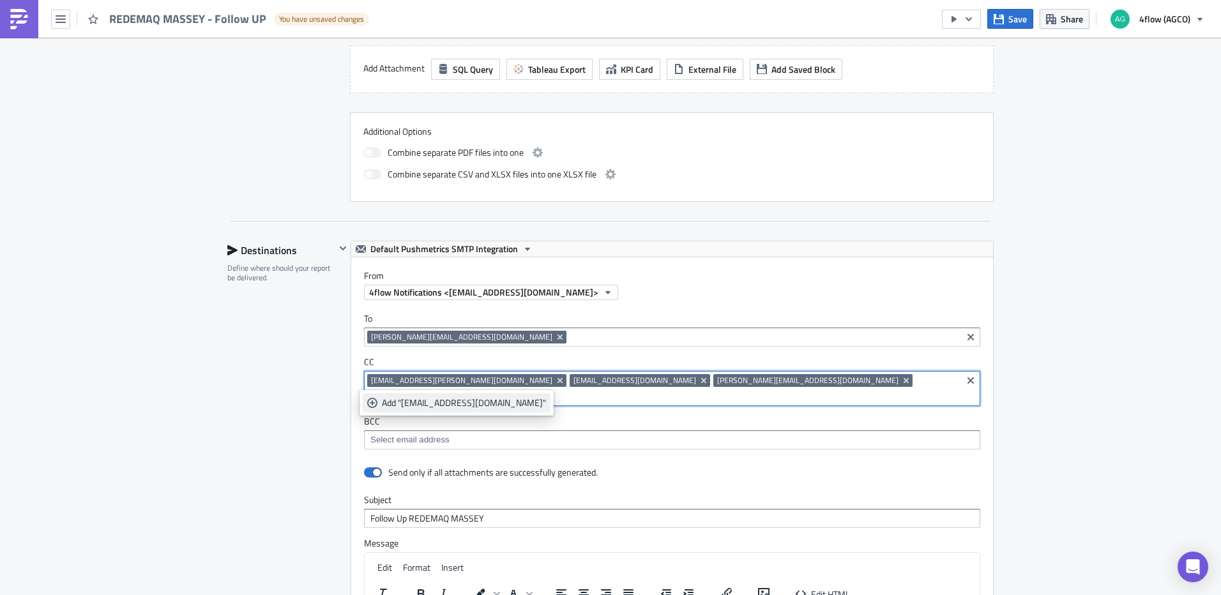
type input "[EMAIL_ADDRESS][DOMAIN_NAME]"
click at [481, 401] on div "Add "[EMAIL_ADDRESS][DOMAIN_NAME]"" at bounding box center [464, 403] width 164 height 13
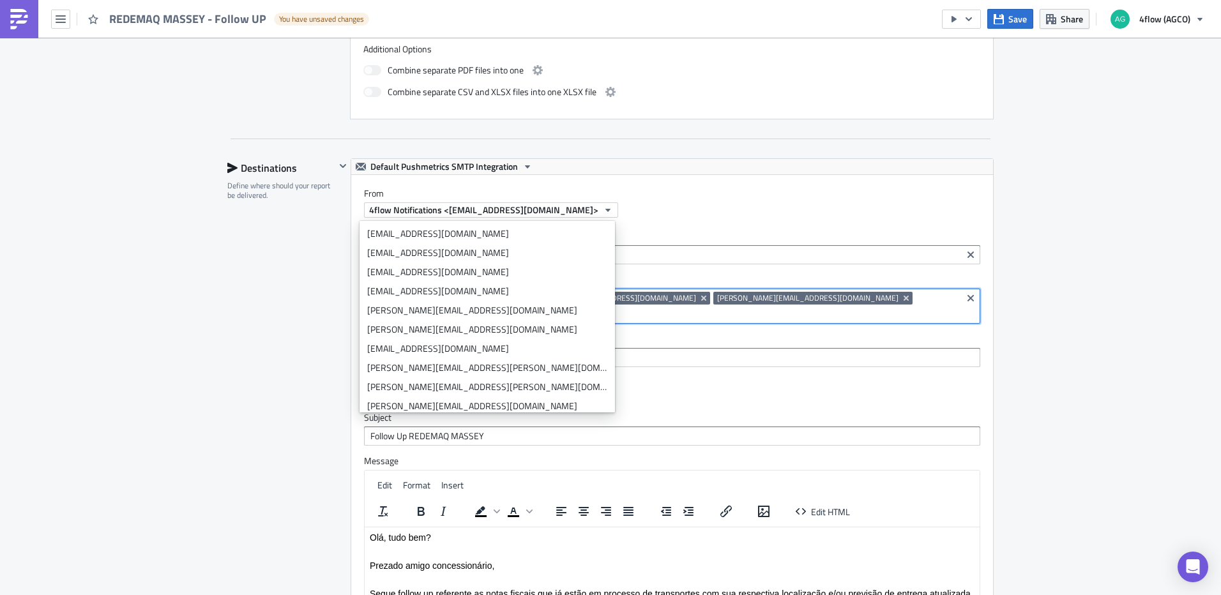
scroll to position [1022, 0]
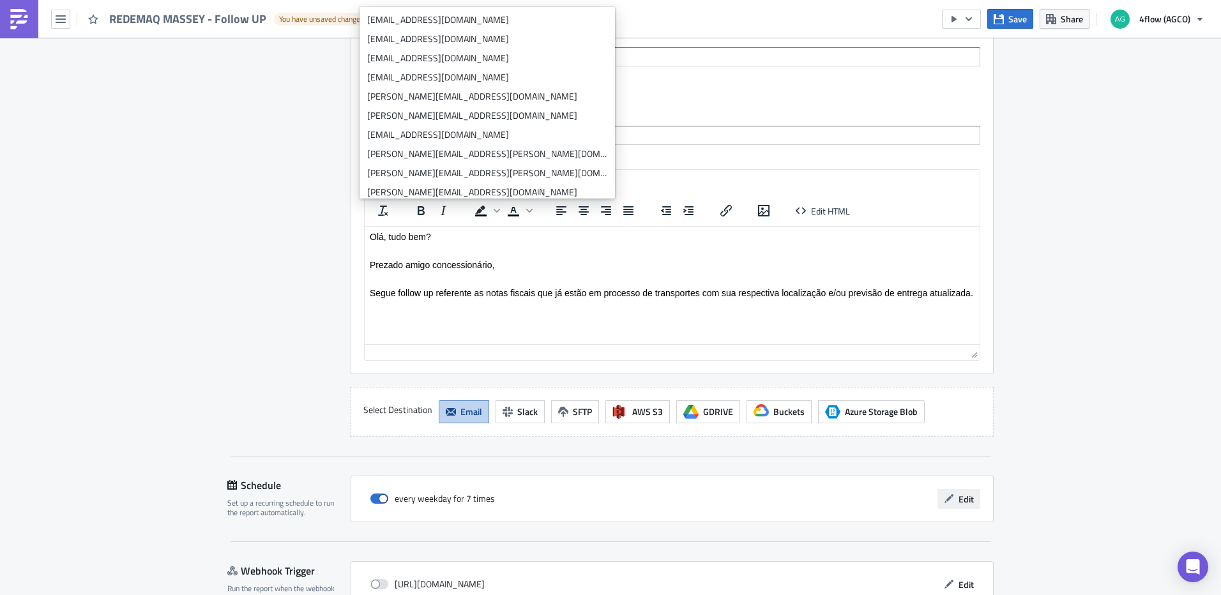
click at [944, 494] on icon "button" at bounding box center [949, 499] width 10 height 10
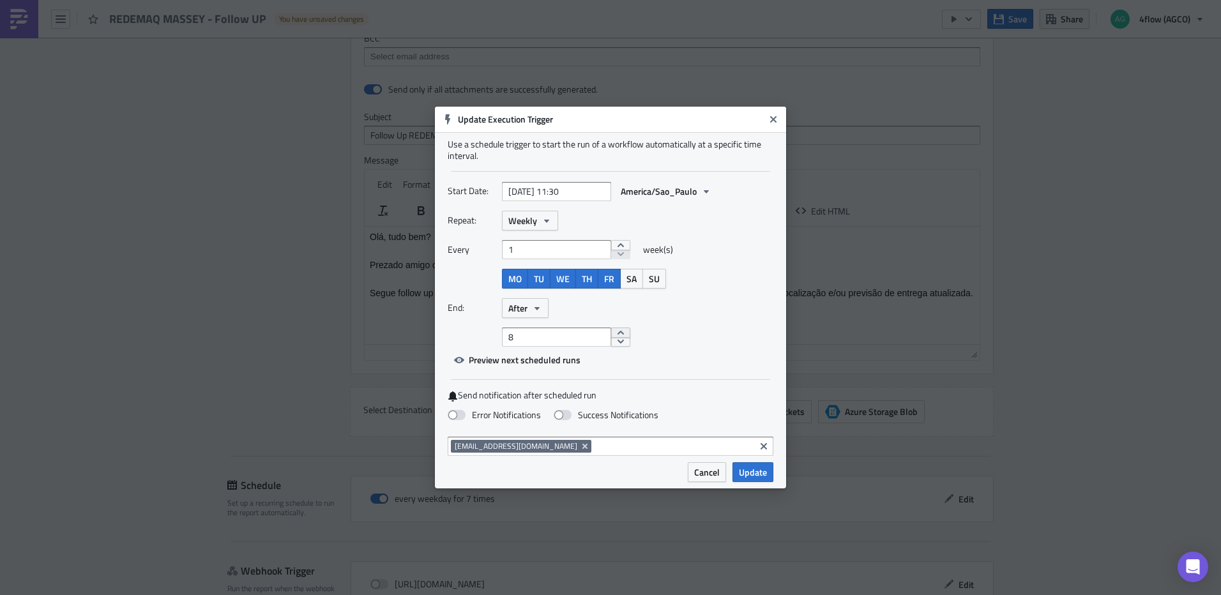
click at [618, 333] on button "increment" at bounding box center [620, 333] width 19 height 10
type input "9"
click at [618, 333] on button "increment" at bounding box center [620, 333] width 19 height 10
click at [750, 469] on span "Update" at bounding box center [753, 472] width 28 height 13
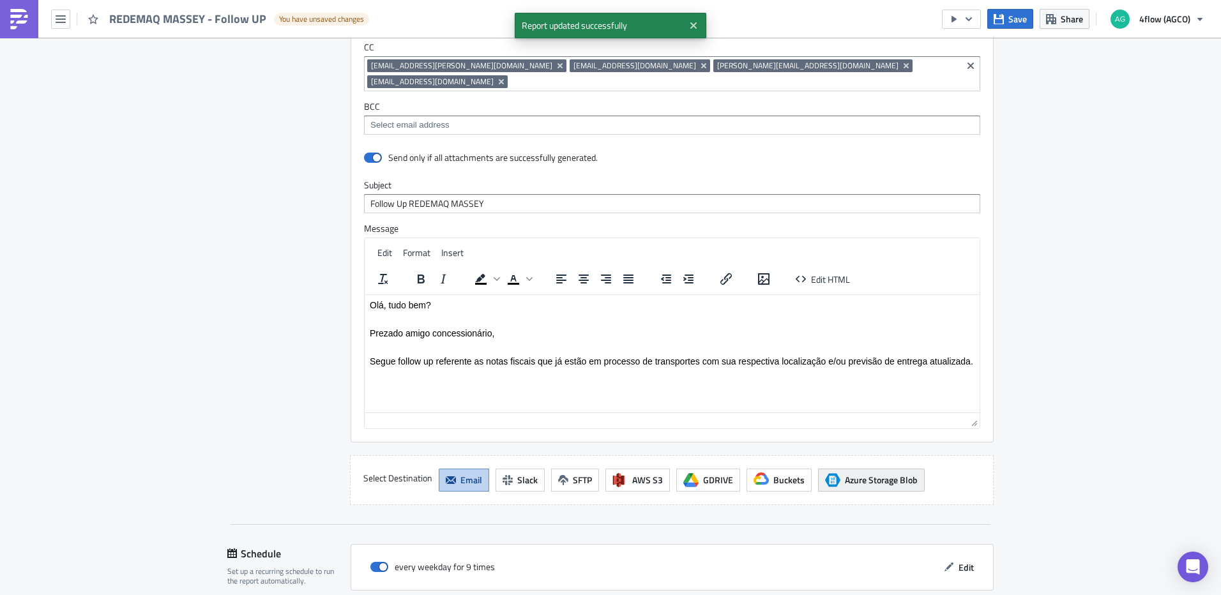
scroll to position [1081, 0]
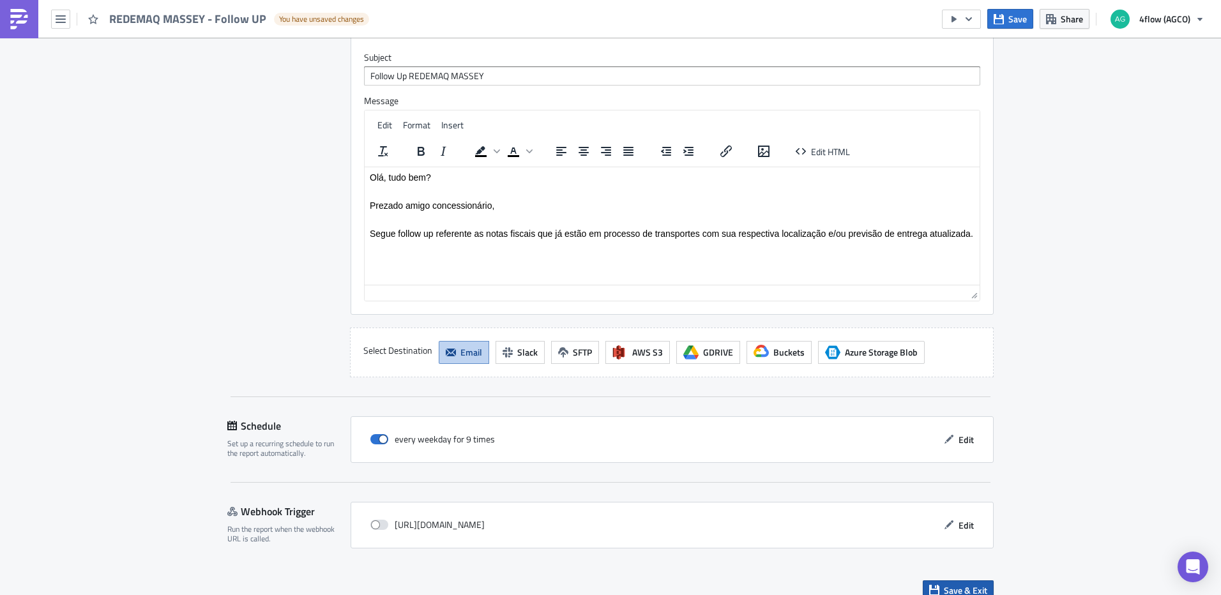
click at [944, 581] on button "Save & Exit" at bounding box center [958, 590] width 71 height 20
